Goal: Information Seeking & Learning: Learn about a topic

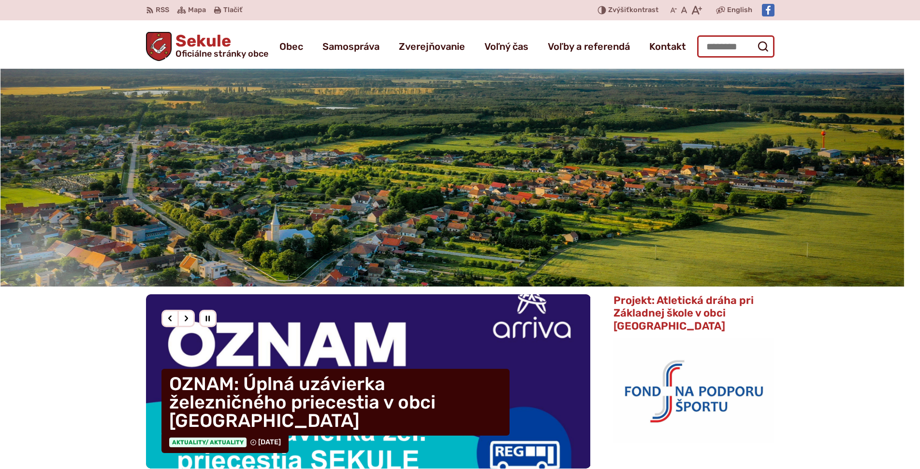
click at [725, 48] on input "Hľadať:" at bounding box center [735, 46] width 77 height 22
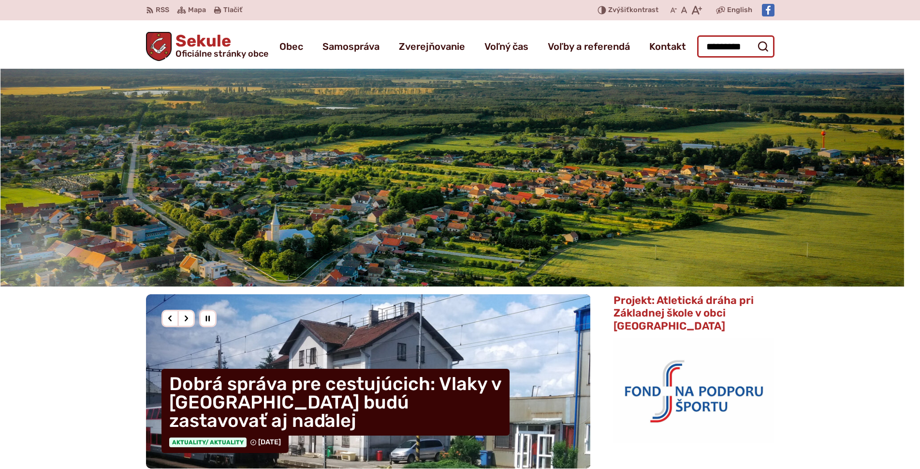
type input "*********"
click at [754, 38] on button "Odoslať vyhľadávací formulár" at bounding box center [762, 46] width 17 height 17
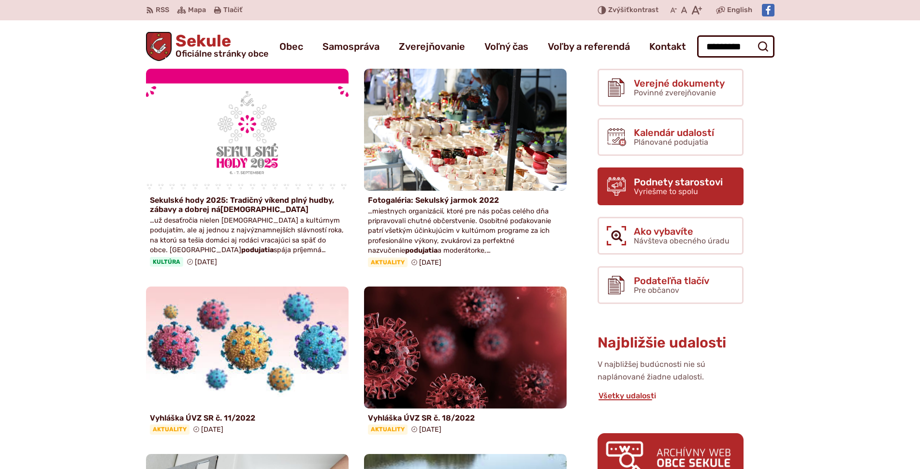
click at [691, 180] on span "Podnety starostovi" at bounding box center [678, 182] width 89 height 11
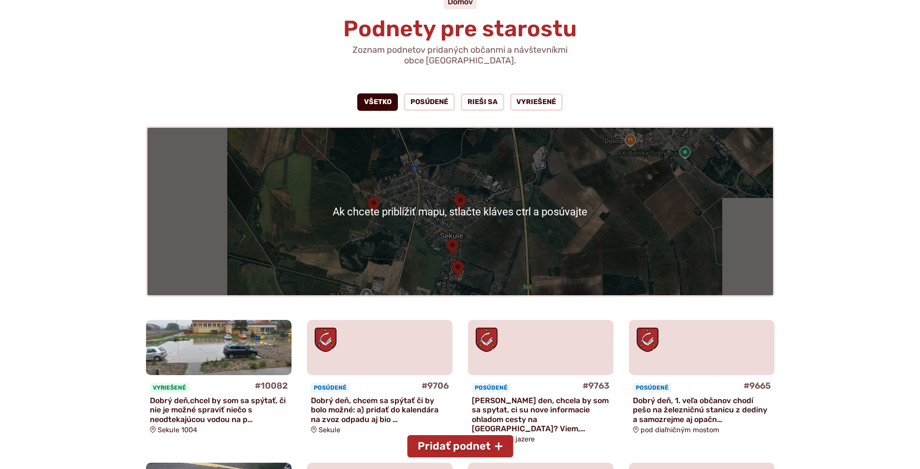
scroll to position [145, 0]
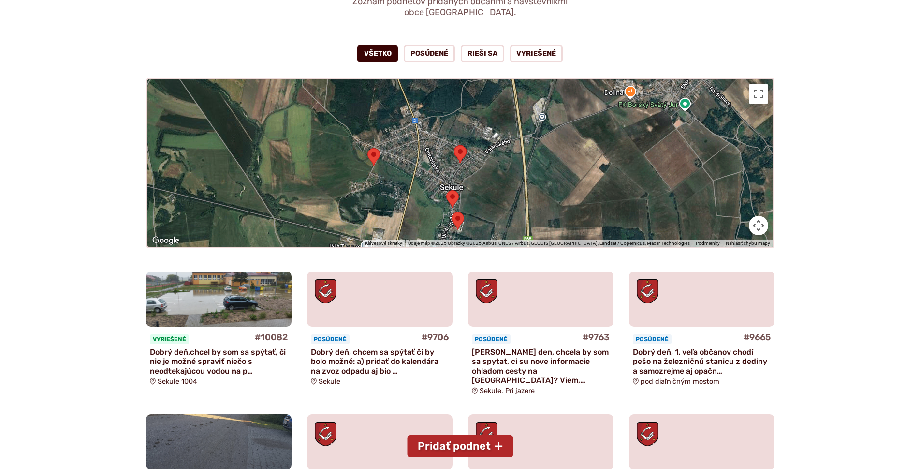
click at [583, 356] on p "Dobry den, chcela by som sa spytat, ci su nove informacie ohladom cesty na sutr…" at bounding box center [541, 365] width 138 height 37
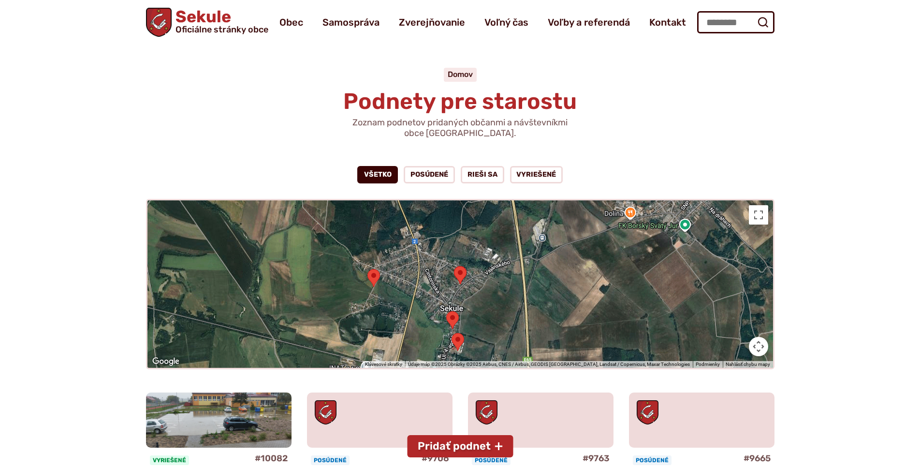
scroll to position [0, 0]
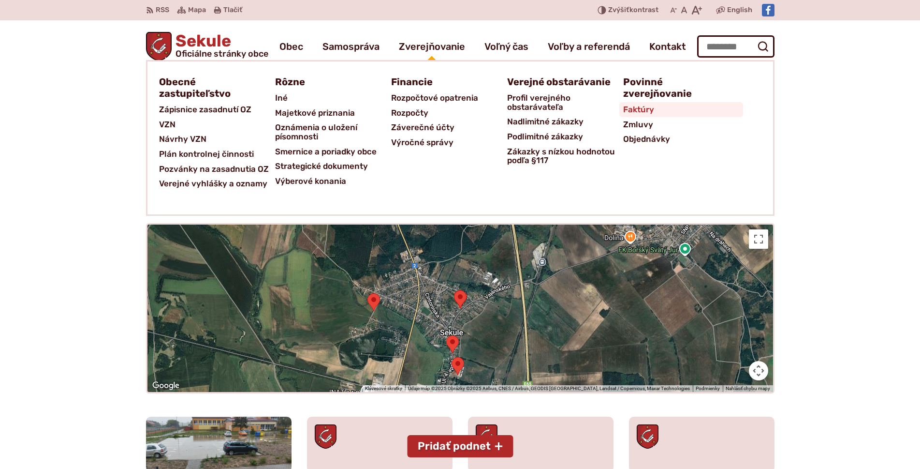
click at [641, 114] on span "Faktúry" at bounding box center [638, 109] width 31 height 15
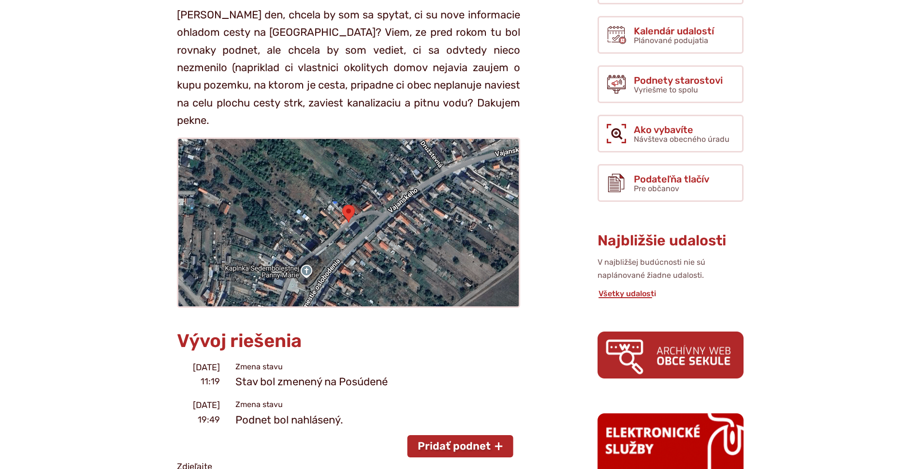
scroll to position [242, 0]
